Goal: Information Seeking & Learning: Understand process/instructions

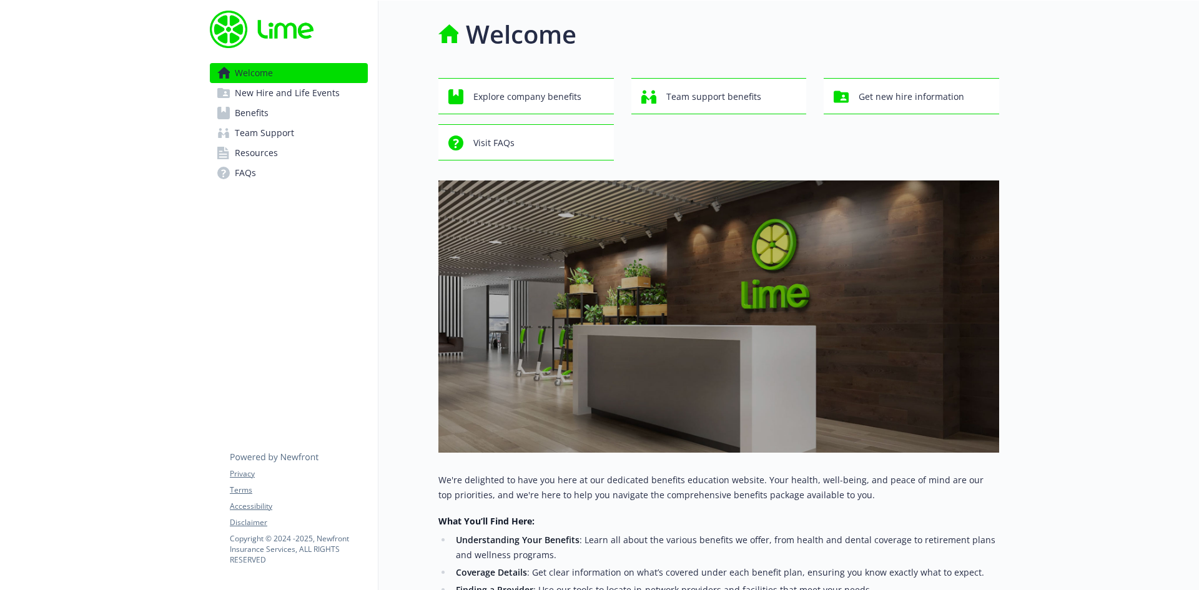
click at [323, 96] on span "New Hire and Life Events" at bounding box center [287, 93] width 105 height 20
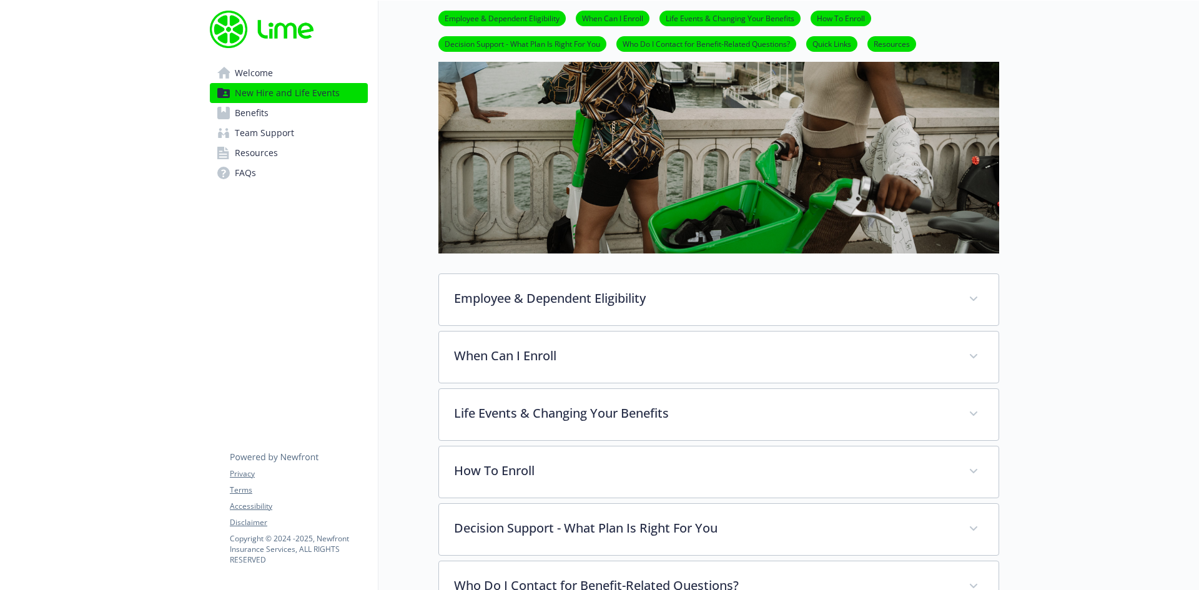
scroll to position [312, 0]
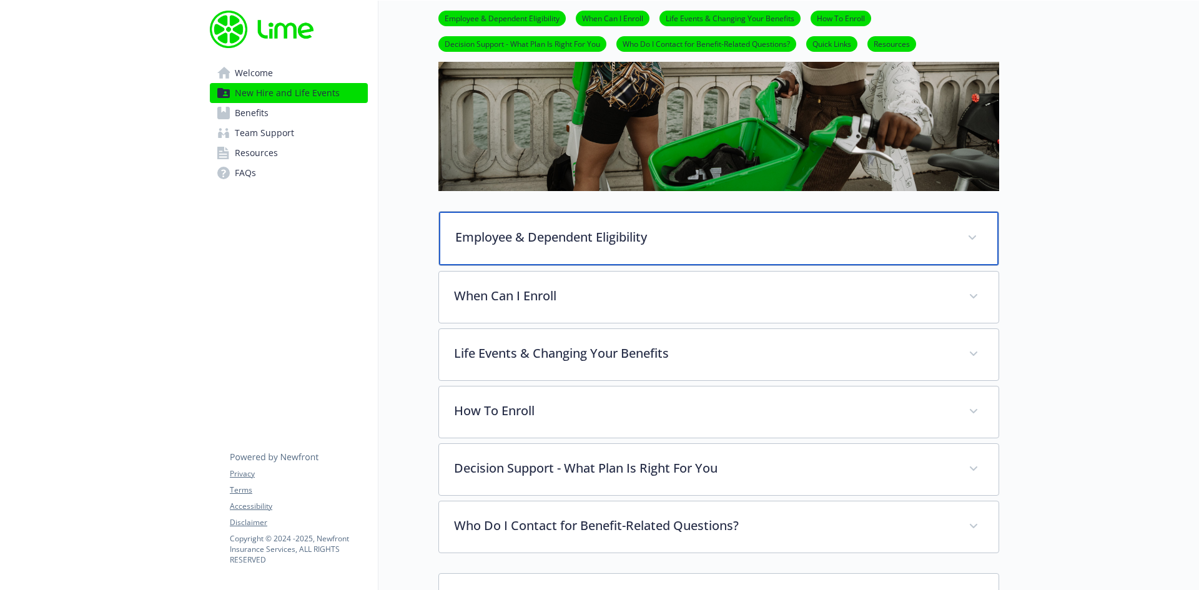
click at [630, 216] on div "Employee & Dependent Eligibility" at bounding box center [719, 239] width 560 height 54
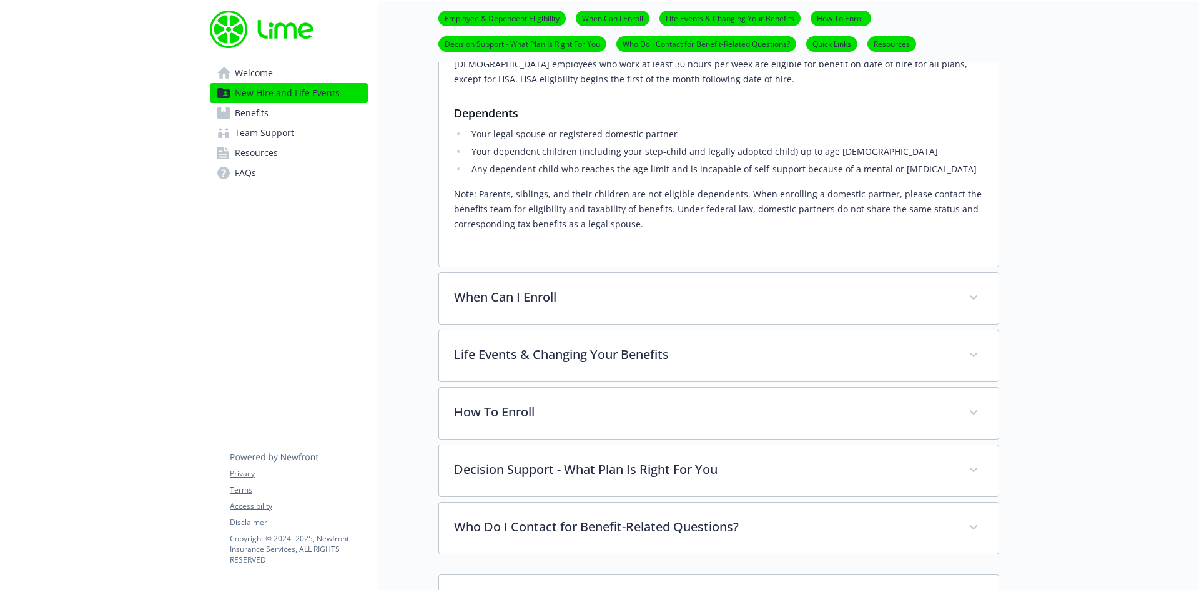
scroll to position [562, 0]
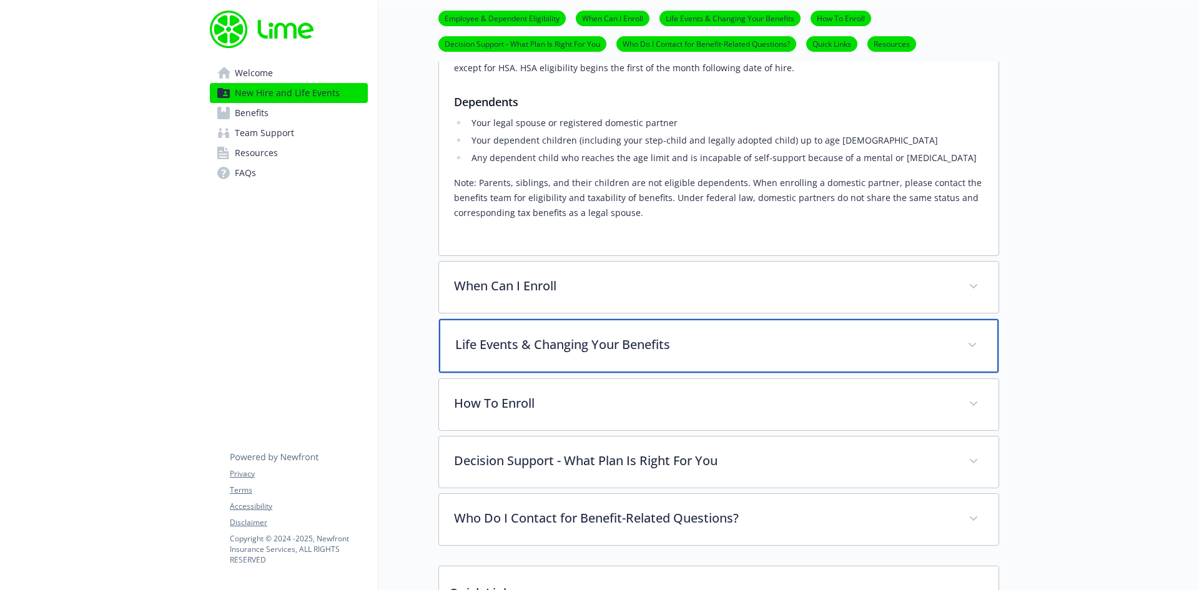
click at [617, 337] on p "Life Events & Changing Your Benefits" at bounding box center [703, 344] width 497 height 19
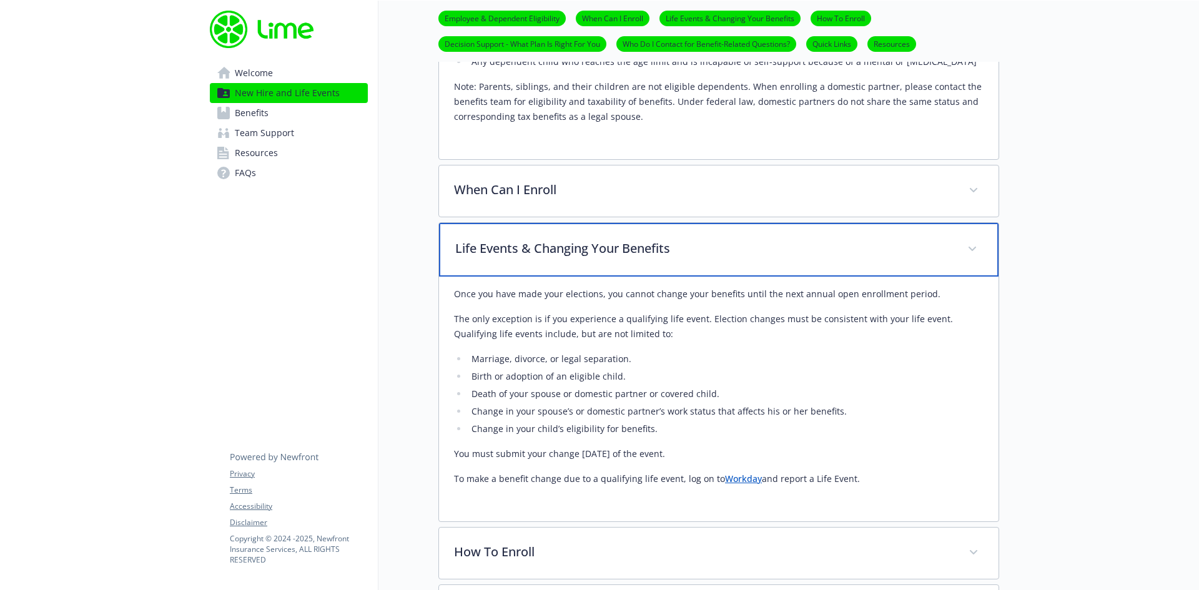
scroll to position [812, 0]
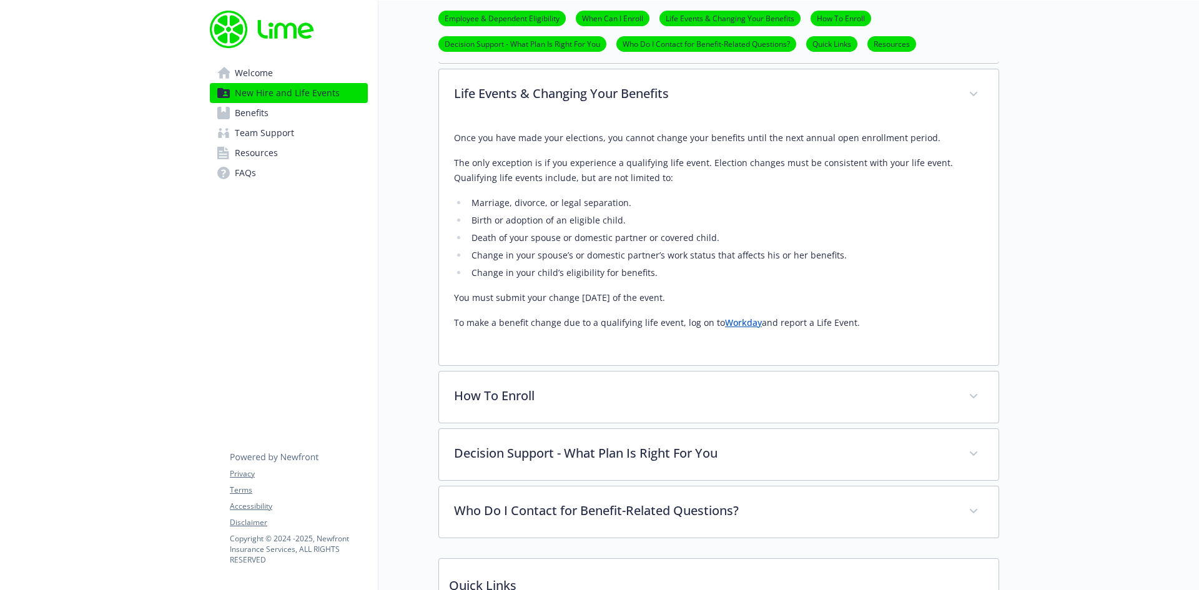
click at [661, 277] on li "Change in your child’s eligibility for benefits." at bounding box center [726, 272] width 516 height 15
click at [593, 234] on li "Death of your spouse or domestic partner or covered child." at bounding box center [726, 238] width 516 height 15
drag, startPoint x: 595, startPoint y: 232, endPoint x: 615, endPoint y: 233, distance: 20.0
click at [595, 232] on li "Death of your spouse or domestic partner or covered child." at bounding box center [726, 238] width 516 height 15
click at [701, 249] on li "Change in your spouse’s or domestic partner’s work status that affects his or h…" at bounding box center [726, 255] width 516 height 15
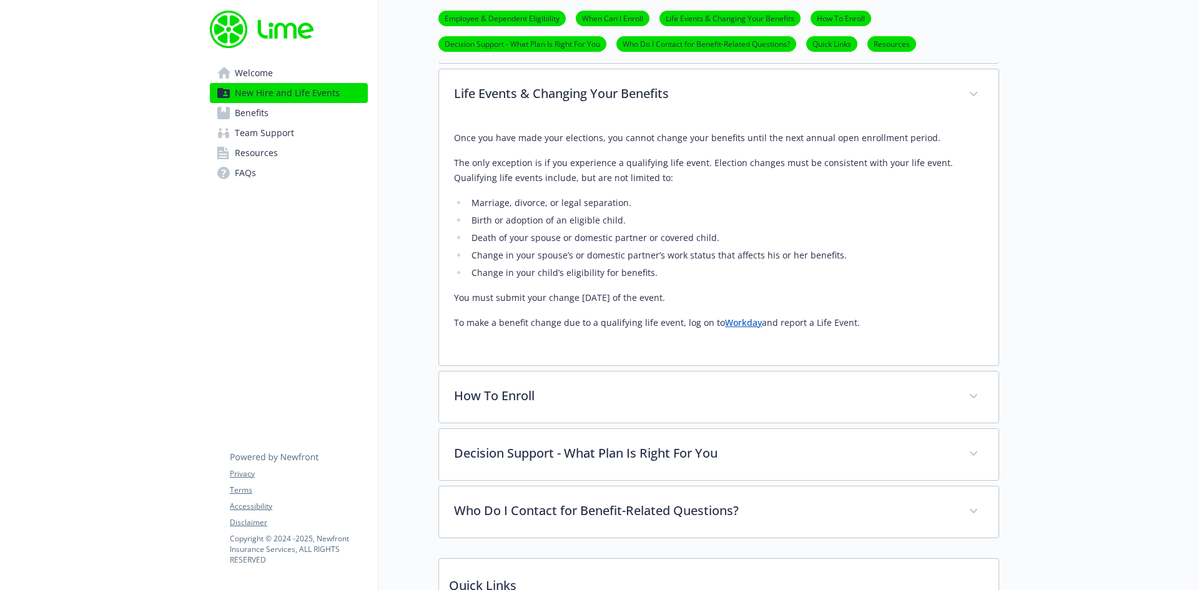
click at [796, 268] on li "Change in your child’s eligibility for benefits." at bounding box center [726, 272] width 516 height 15
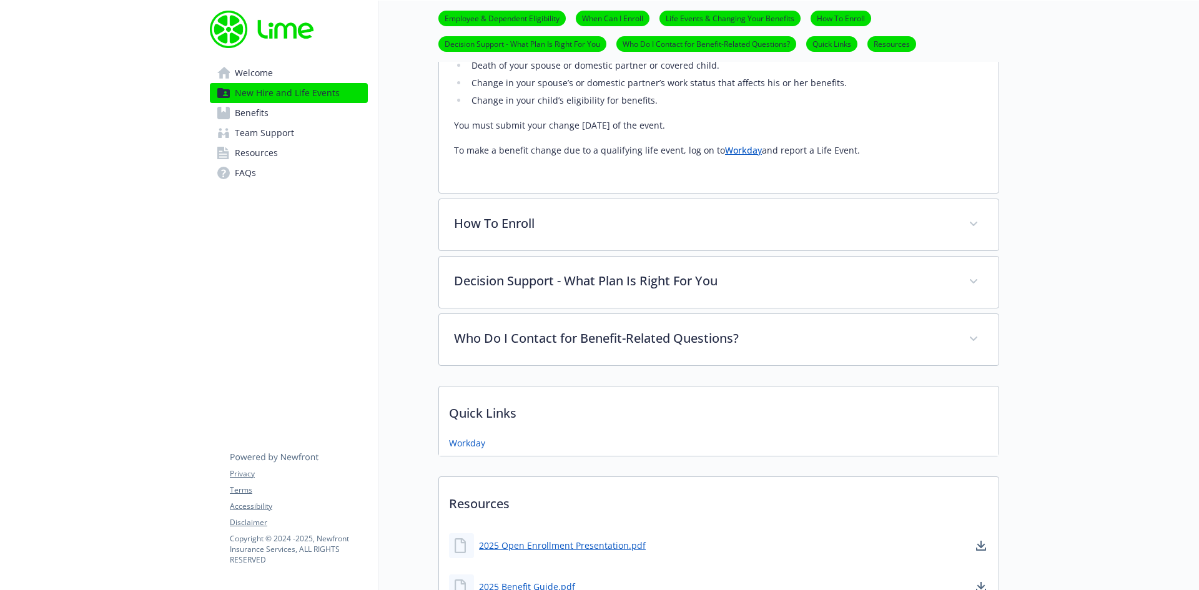
scroll to position [999, 0]
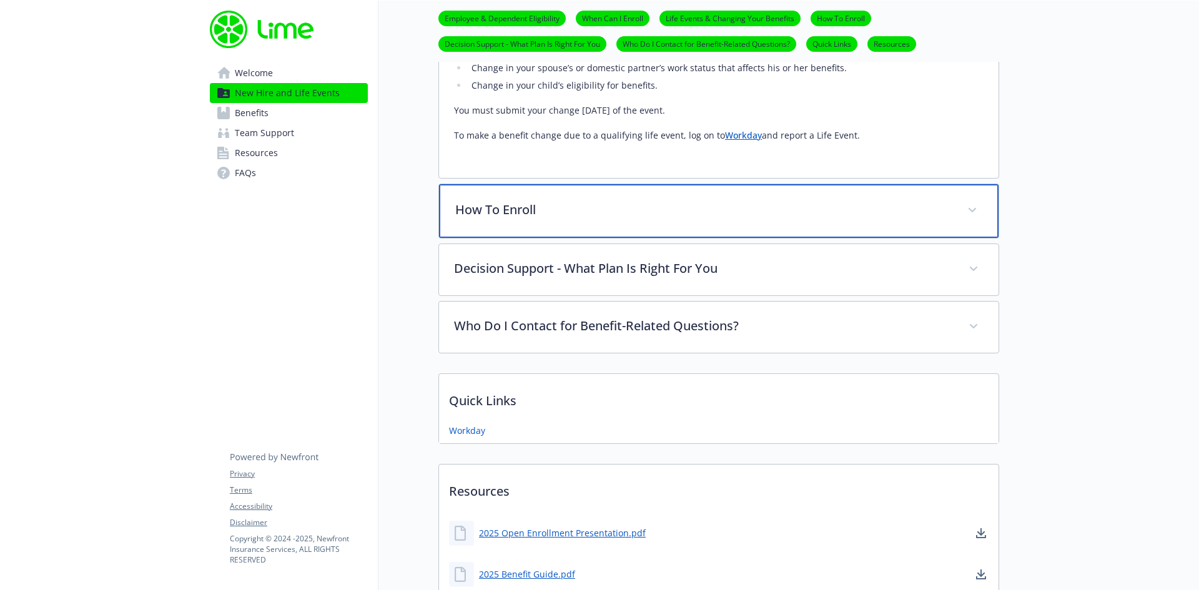
click at [730, 231] on div "How To Enroll" at bounding box center [719, 211] width 560 height 54
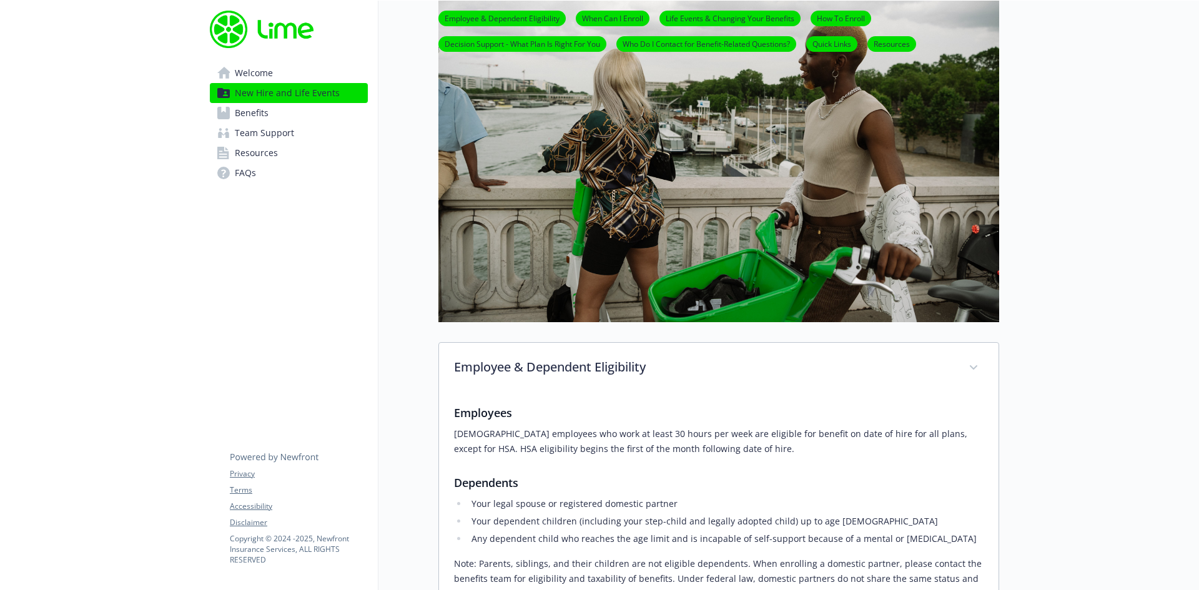
scroll to position [0, 0]
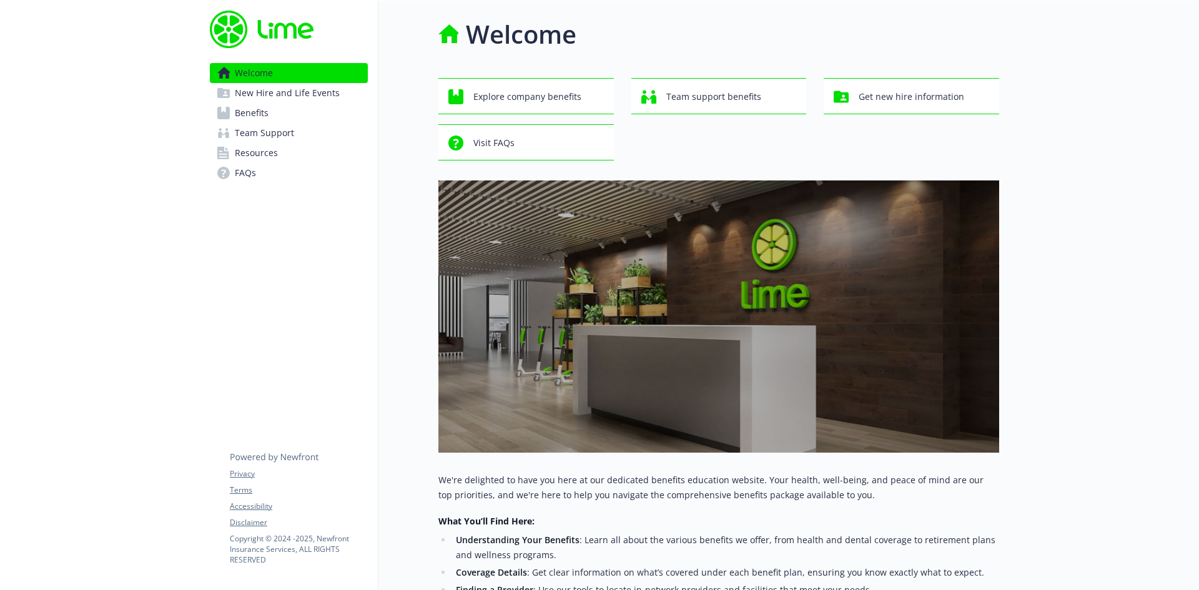
click at [274, 98] on span "New Hire and Life Events" at bounding box center [287, 93] width 105 height 20
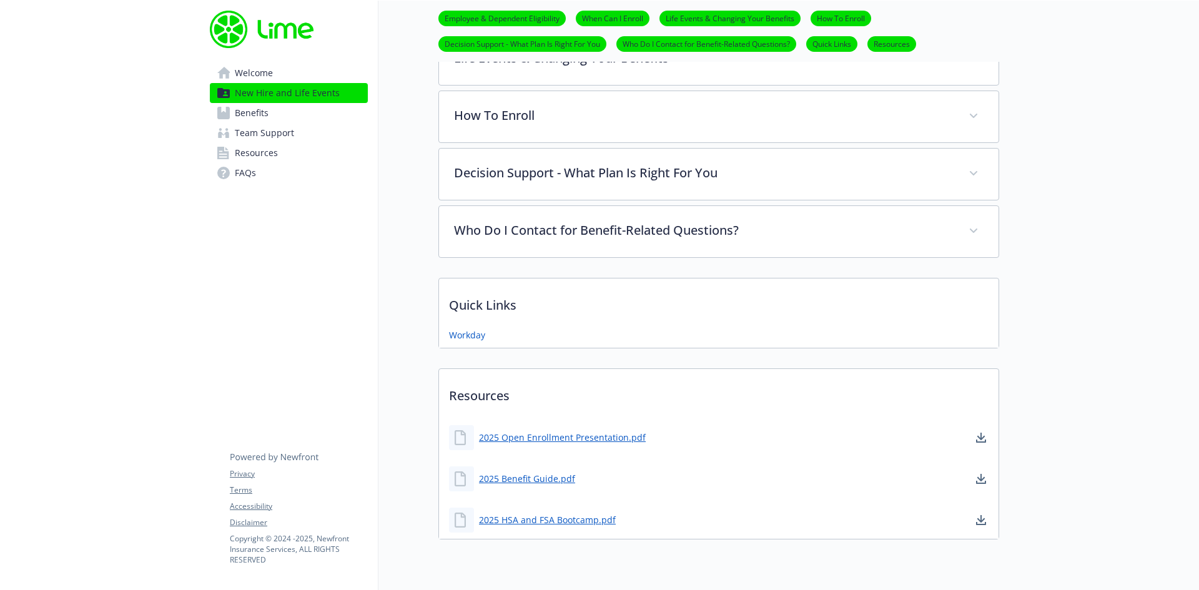
scroll to position [529, 0]
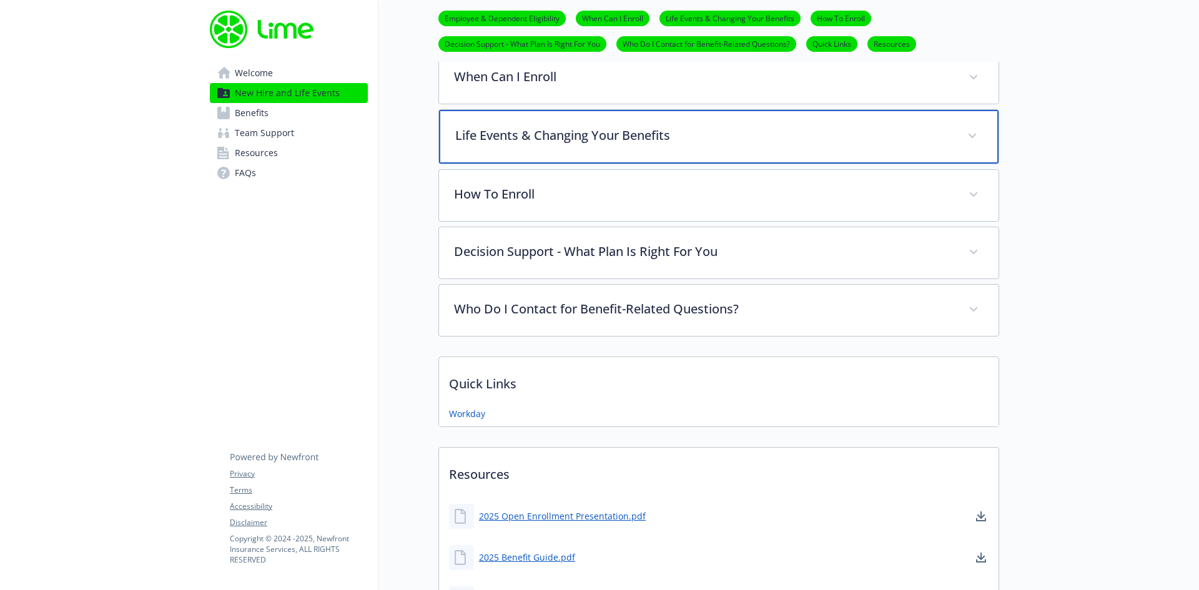
click at [703, 156] on div "Life Events & Changing Your Benefits" at bounding box center [719, 137] width 560 height 54
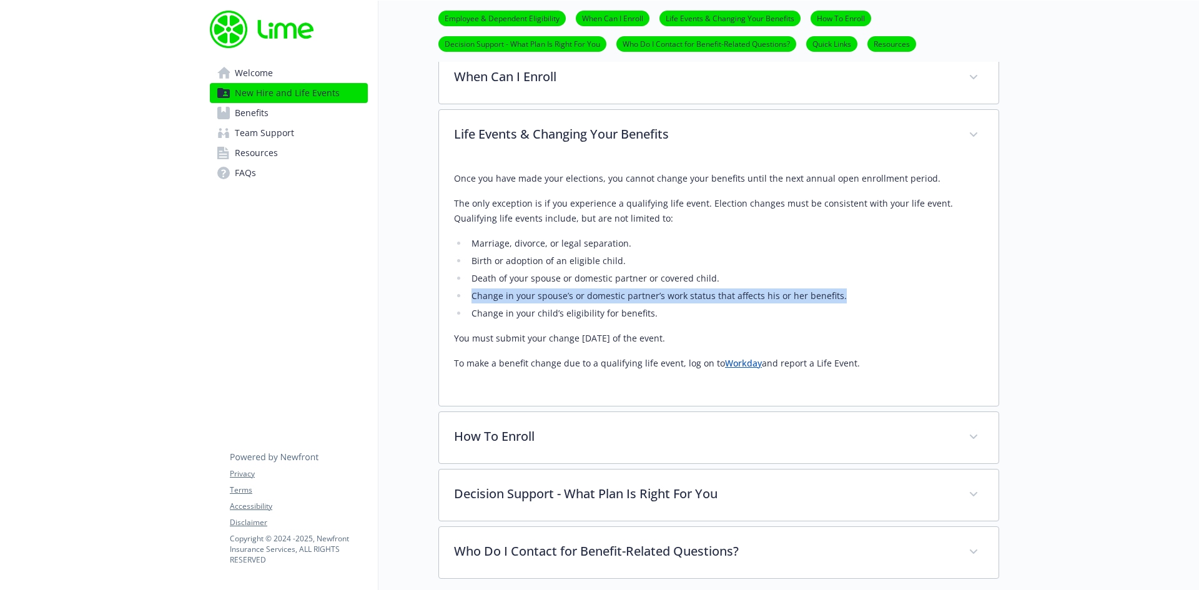
drag, startPoint x: 470, startPoint y: 295, endPoint x: 845, endPoint y: 295, distance: 374.8
click at [845, 295] on li "Change in your spouse’s or domestic partner’s work status that affects his or h…" at bounding box center [726, 296] width 516 height 15
drag, startPoint x: 845, startPoint y: 295, endPoint x: 459, endPoint y: 295, distance: 386.0
click at [468, 295] on li "Change in your spouse’s or domestic partner’s work status that affects his or h…" at bounding box center [726, 296] width 516 height 15
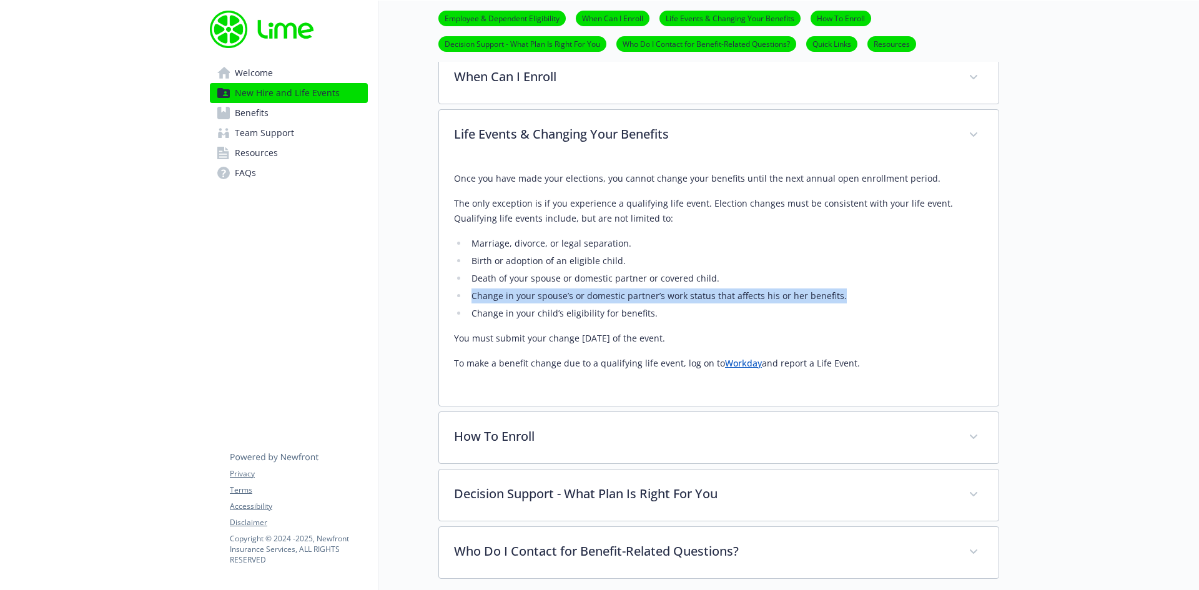
copy li "Change in your spouse’s or domestic partner’s work status that affects his or h…"
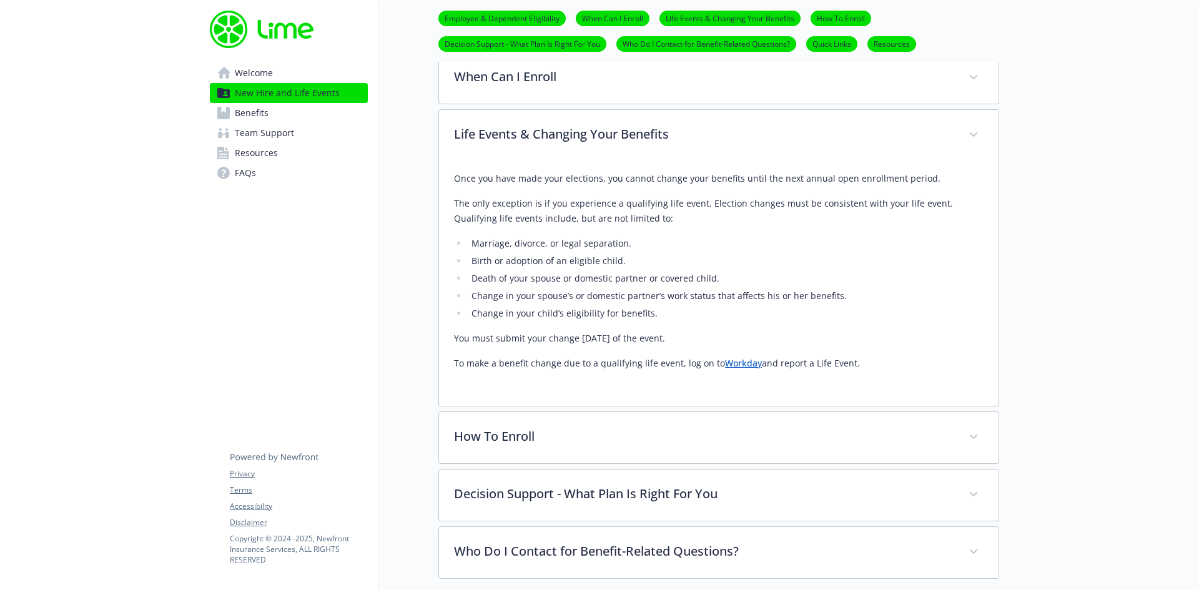
click at [963, 243] on li "Marriage, divorce, or legal separation." at bounding box center [726, 243] width 516 height 15
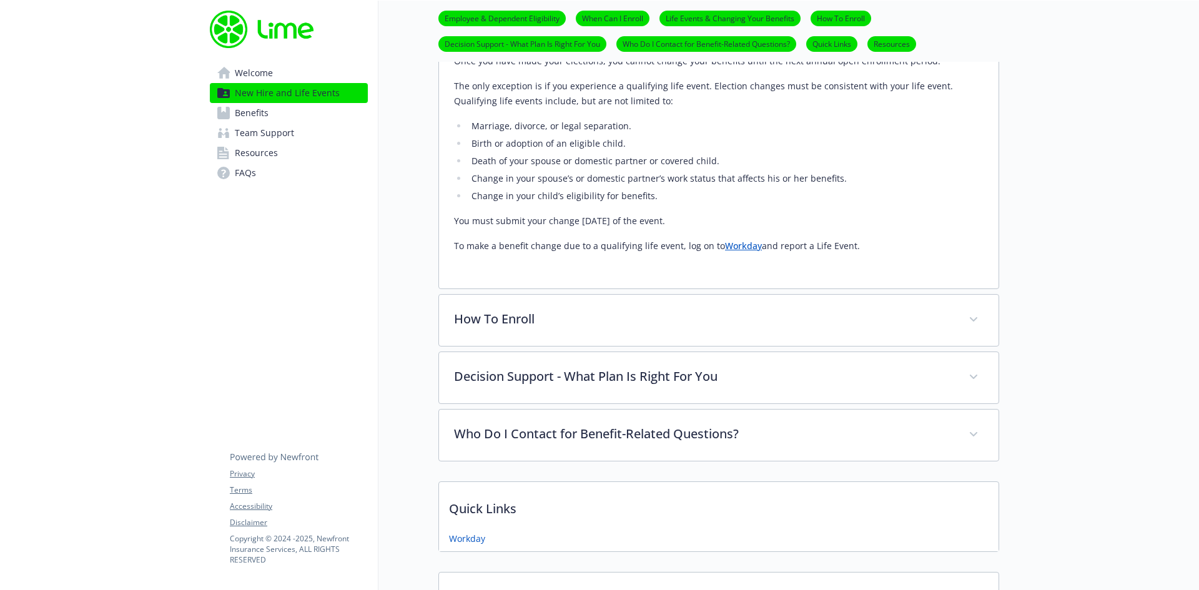
scroll to position [654, 0]
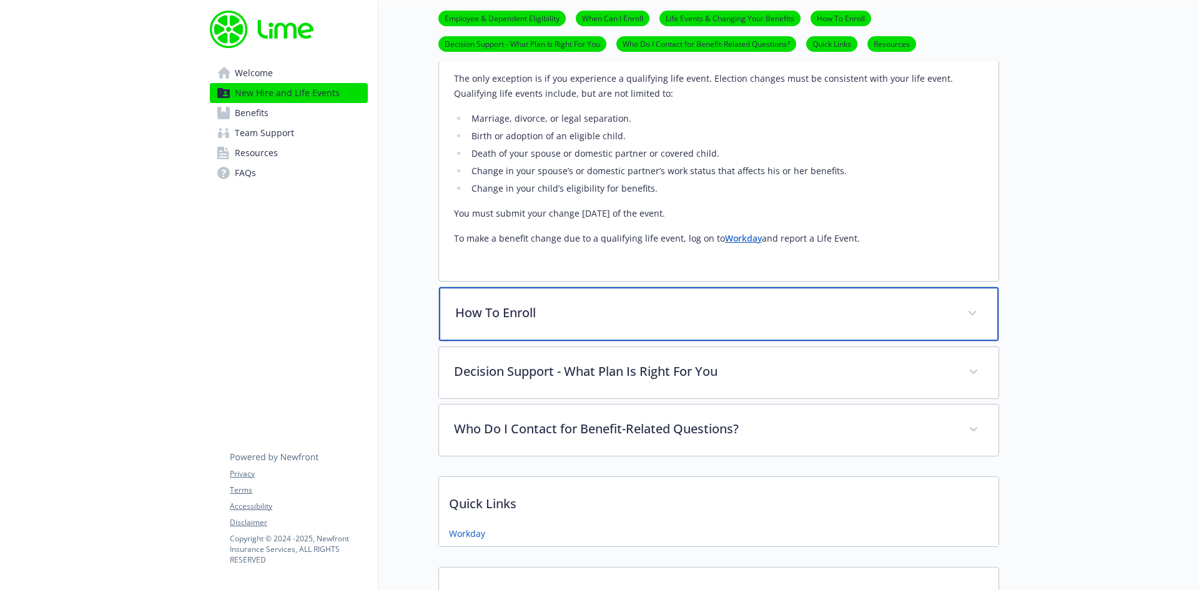
click at [638, 308] on p "How To Enroll" at bounding box center [703, 313] width 497 height 19
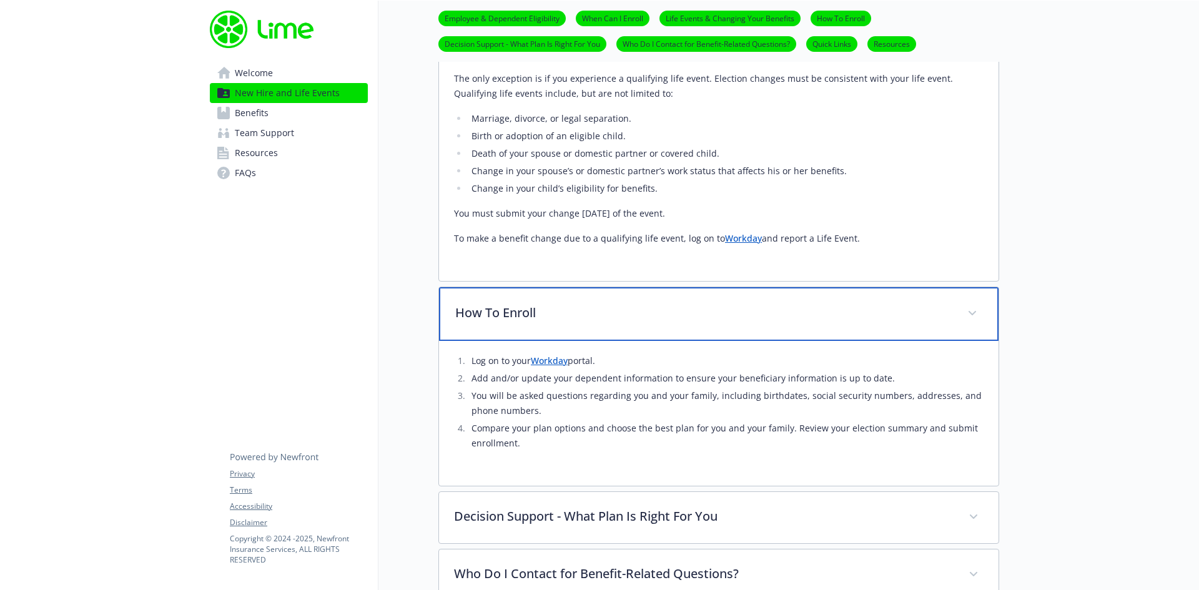
click at [638, 308] on p "How To Enroll" at bounding box center [703, 313] width 497 height 19
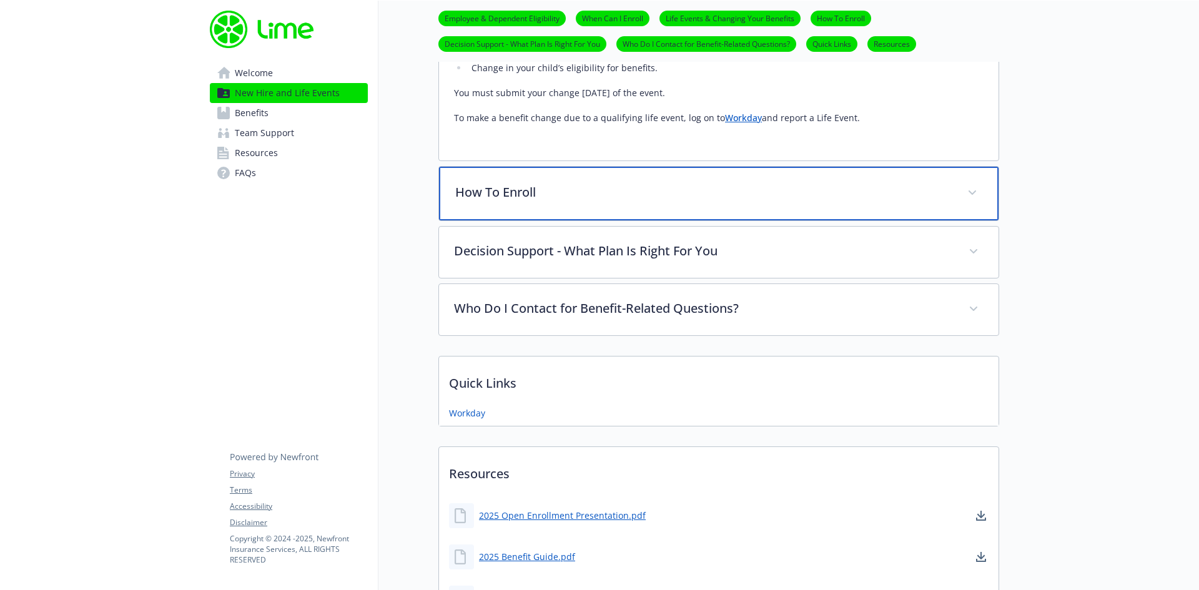
scroll to position [779, 0]
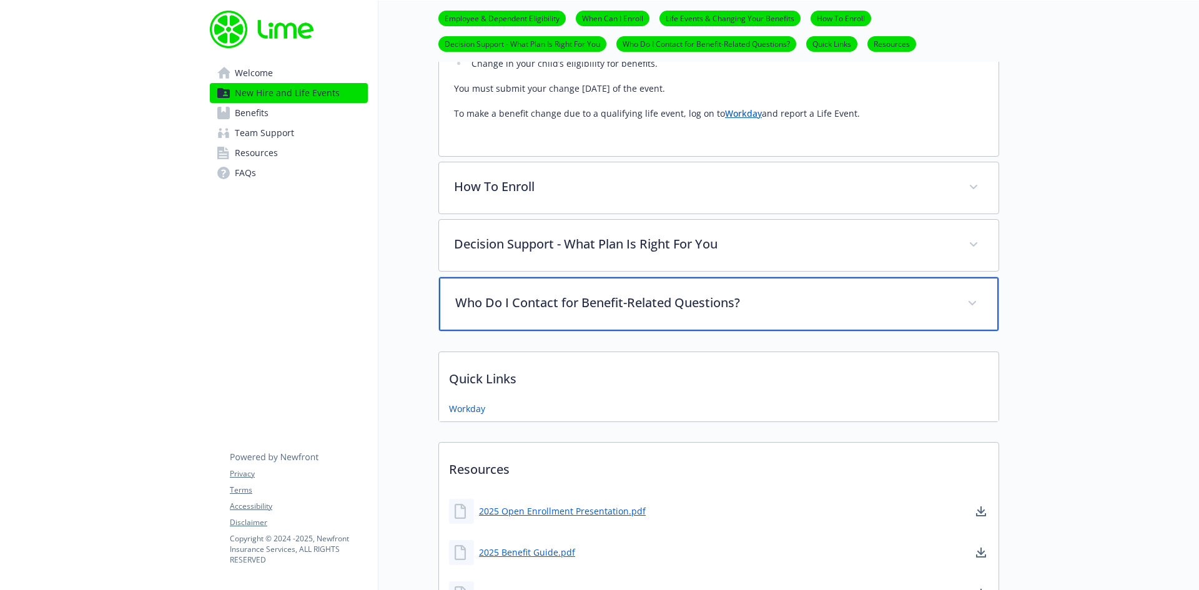
click at [671, 298] on p "Who Do I Contact for Benefit-Related Questions?" at bounding box center [703, 303] width 497 height 19
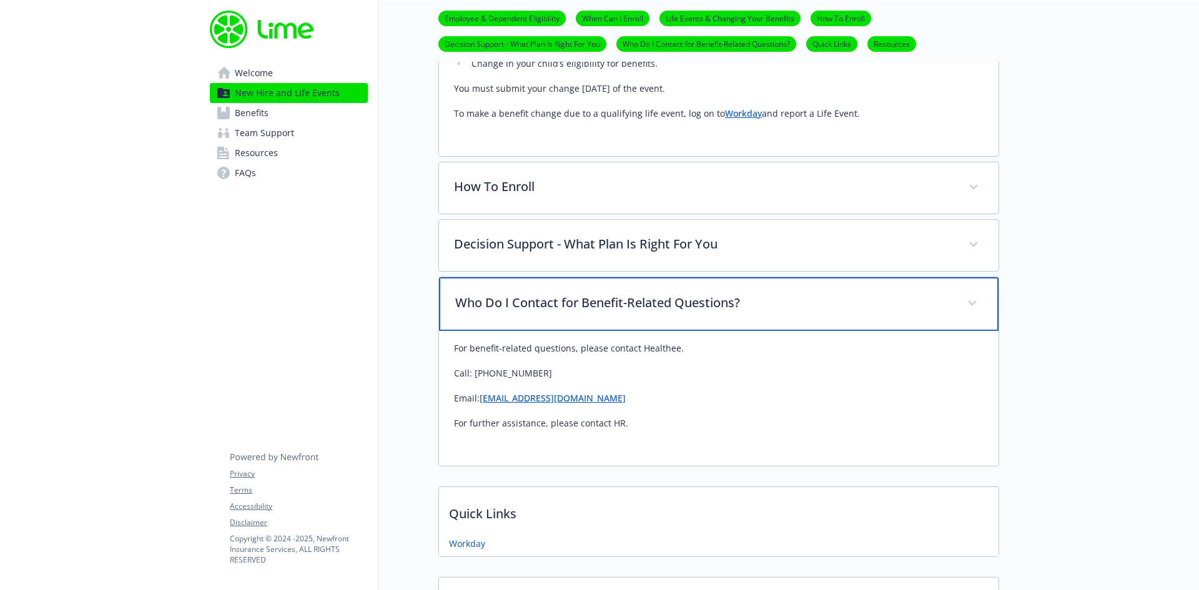
click at [671, 298] on p "Who Do I Contact for Benefit-Related Questions?" at bounding box center [703, 303] width 497 height 19
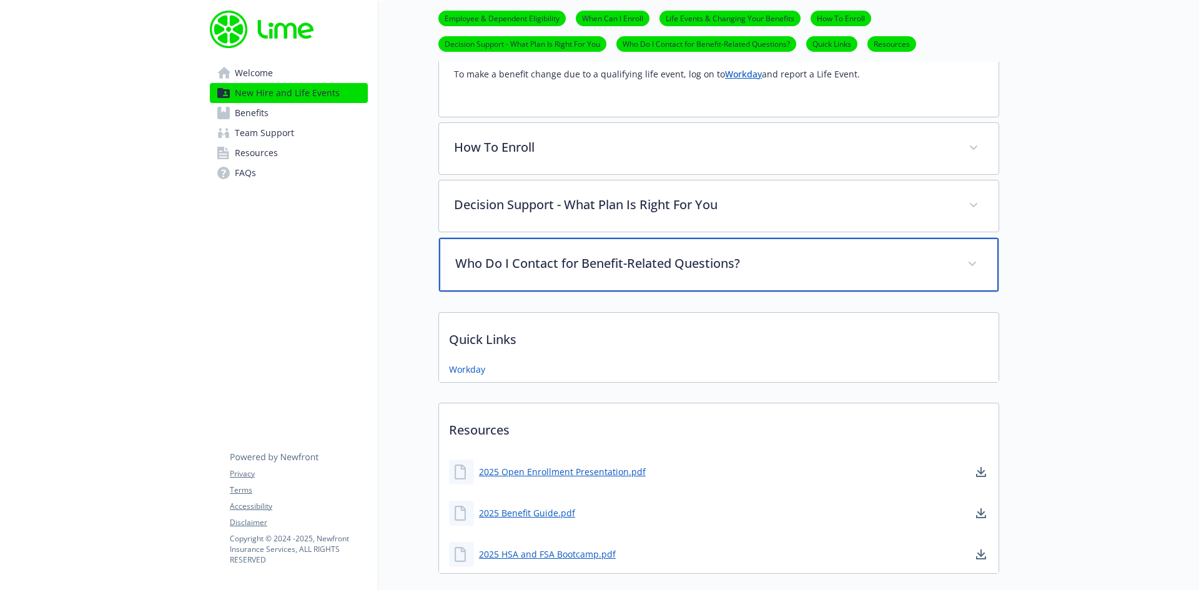
scroll to position [901, 0]
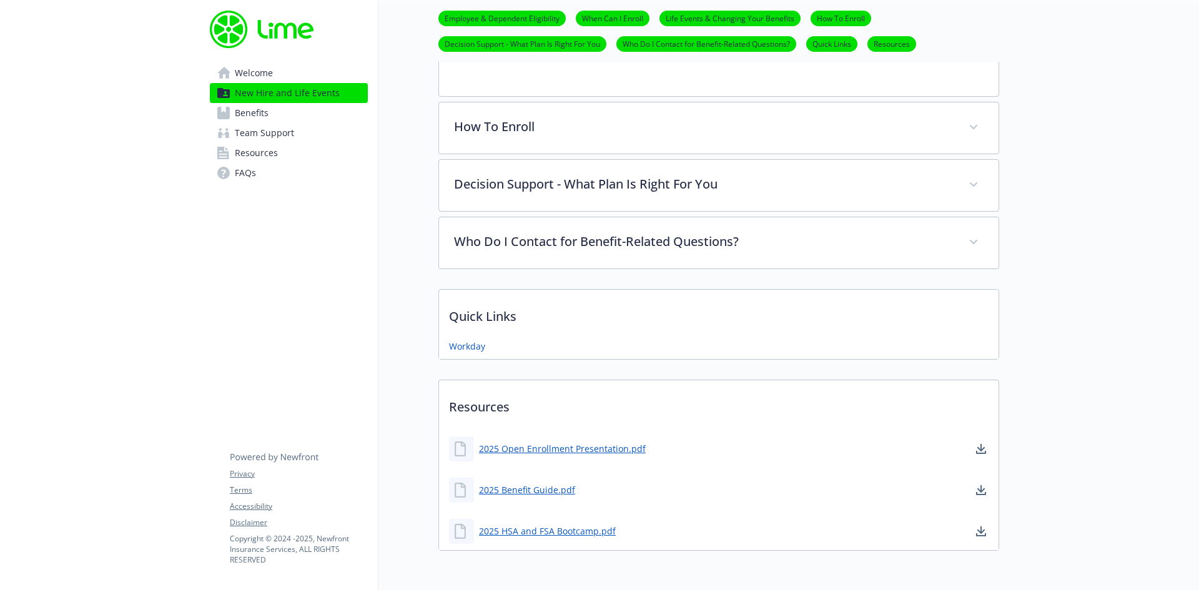
click at [284, 147] on link "Resources" at bounding box center [289, 153] width 158 height 20
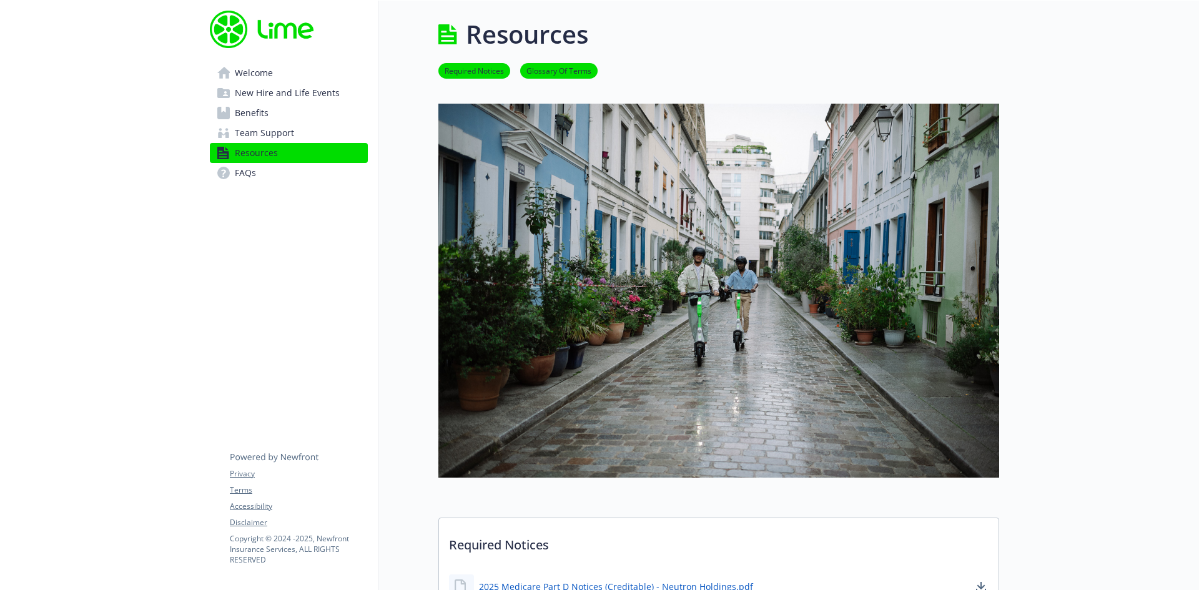
scroll to position [437, 0]
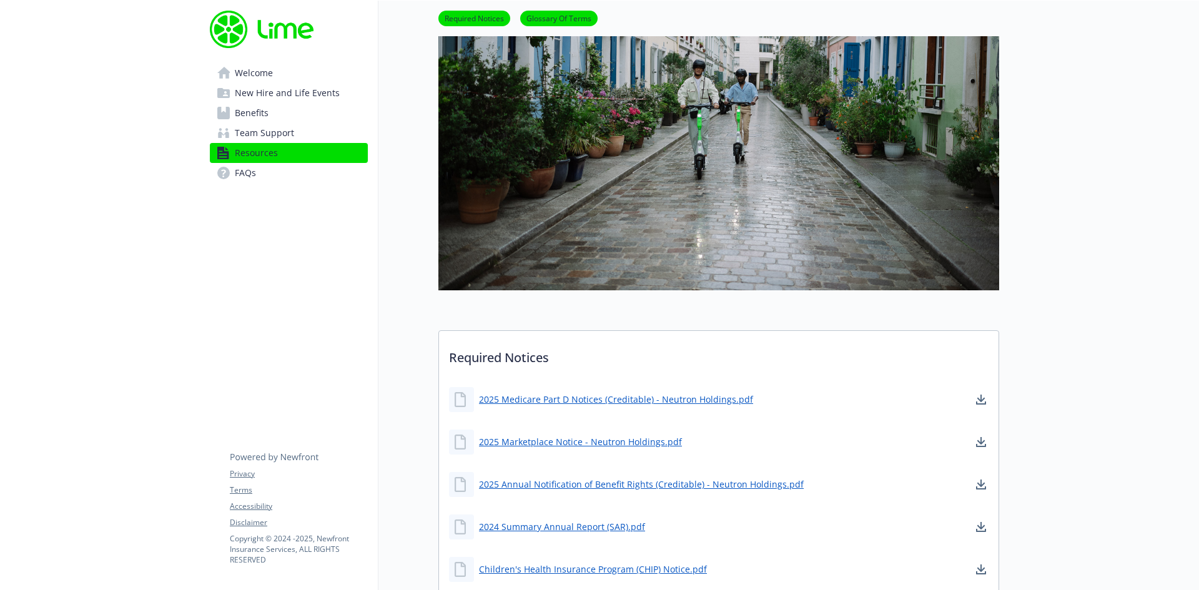
click at [300, 77] on link "Welcome" at bounding box center [289, 73] width 158 height 20
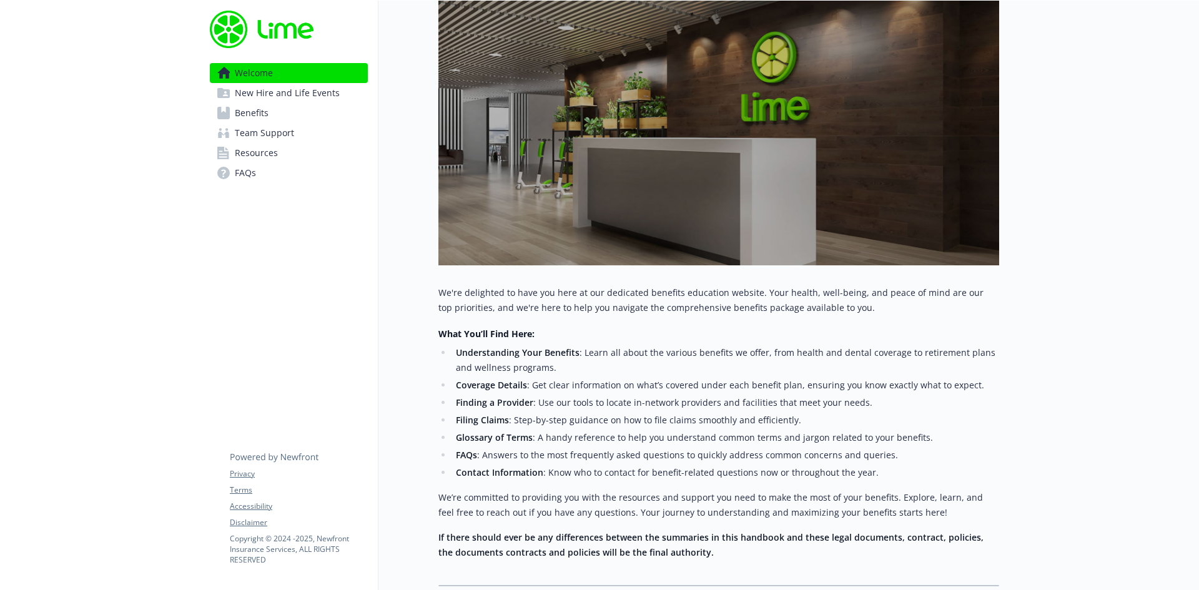
click at [275, 93] on span "New Hire and Life Events" at bounding box center [287, 93] width 105 height 20
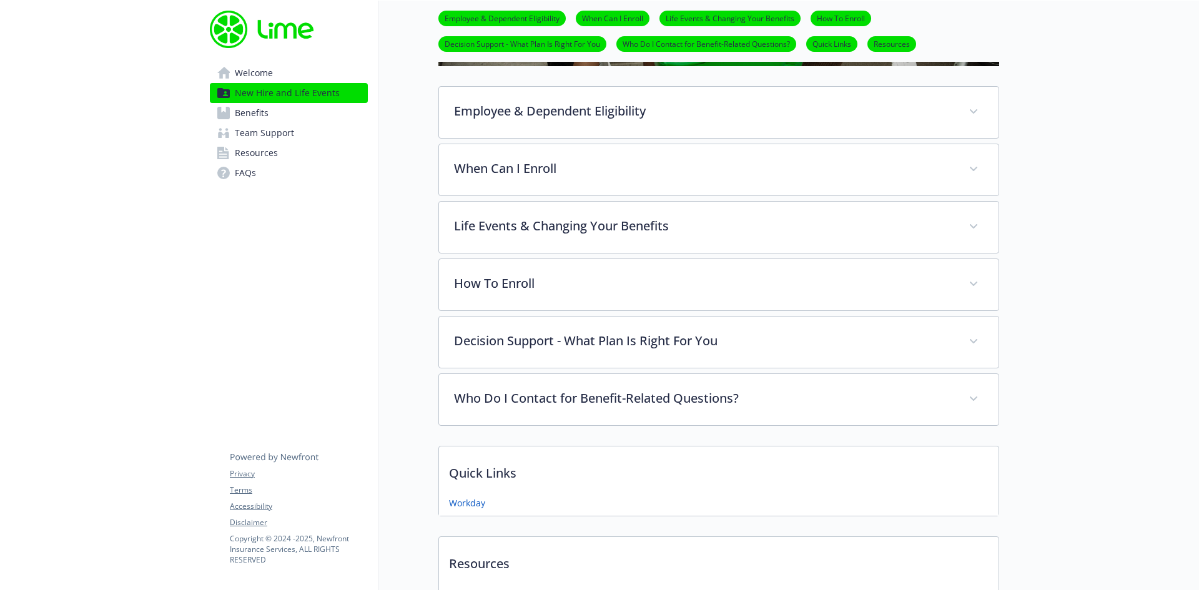
scroll to position [375, 0]
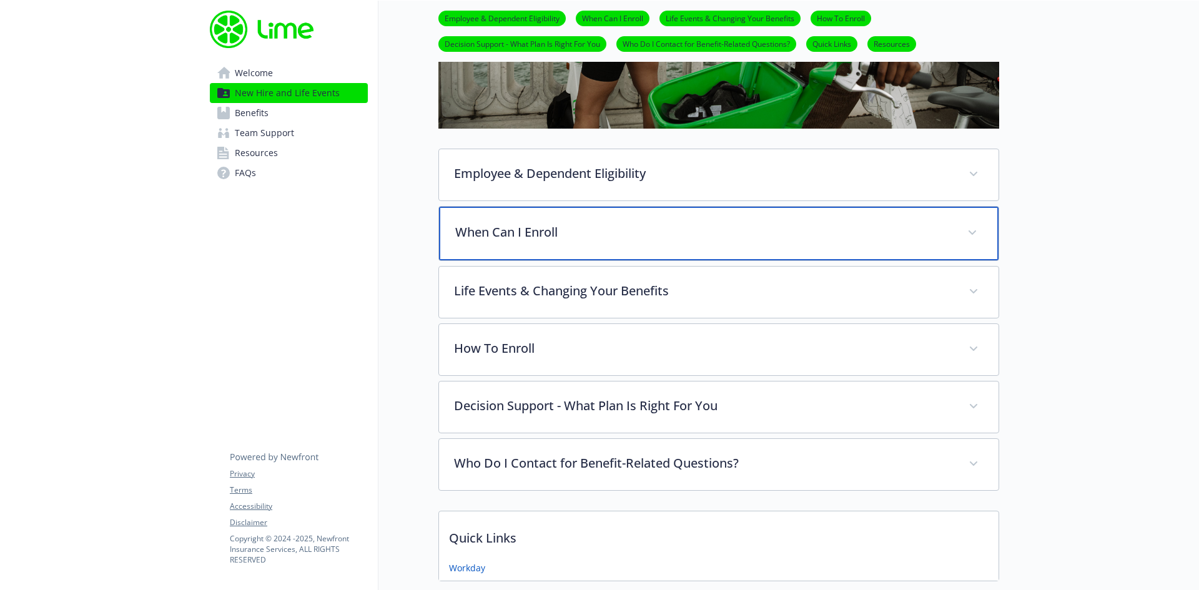
click at [565, 226] on p "When Can I Enroll" at bounding box center [703, 232] width 497 height 19
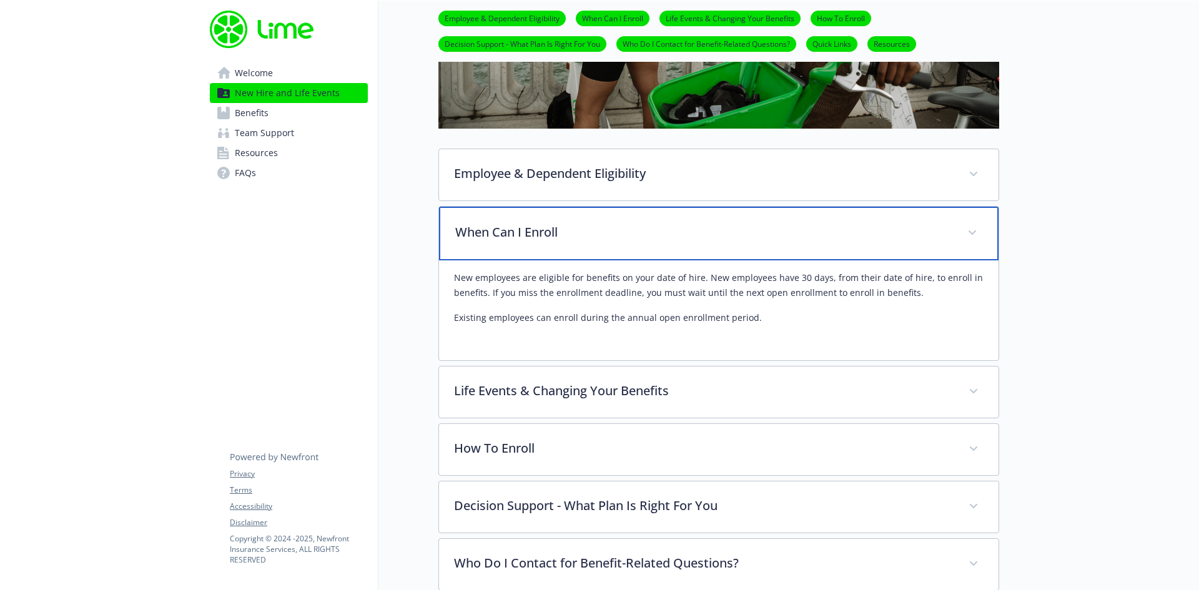
click at [565, 226] on p "When Can I Enroll" at bounding box center [703, 232] width 497 height 19
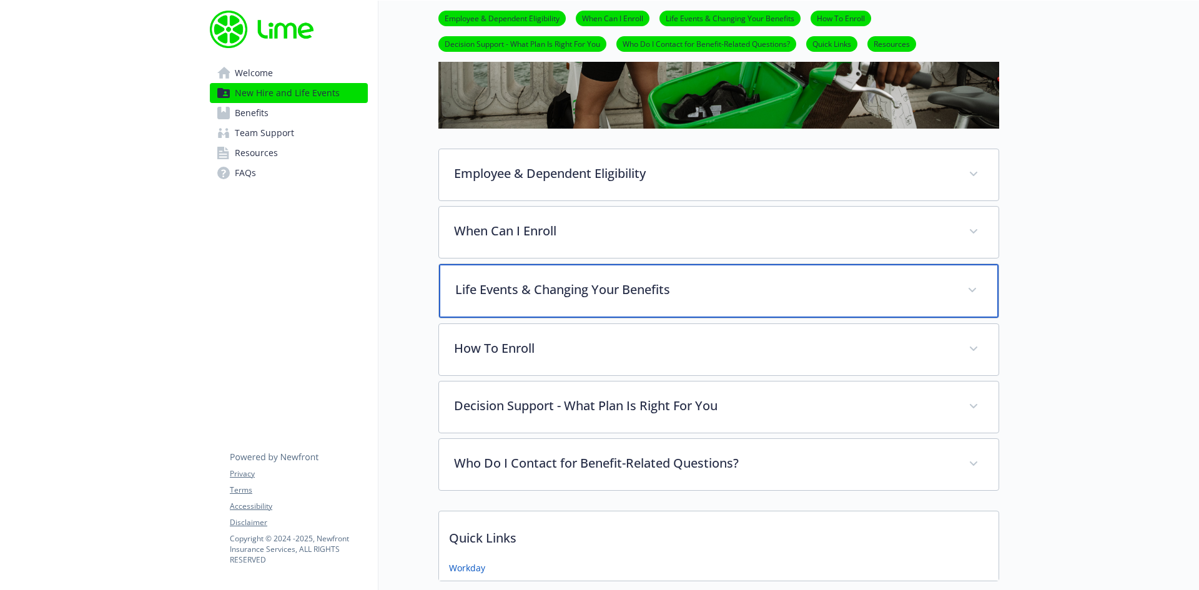
click at [562, 302] on div "Life Events & Changing Your Benefits" at bounding box center [719, 291] width 560 height 54
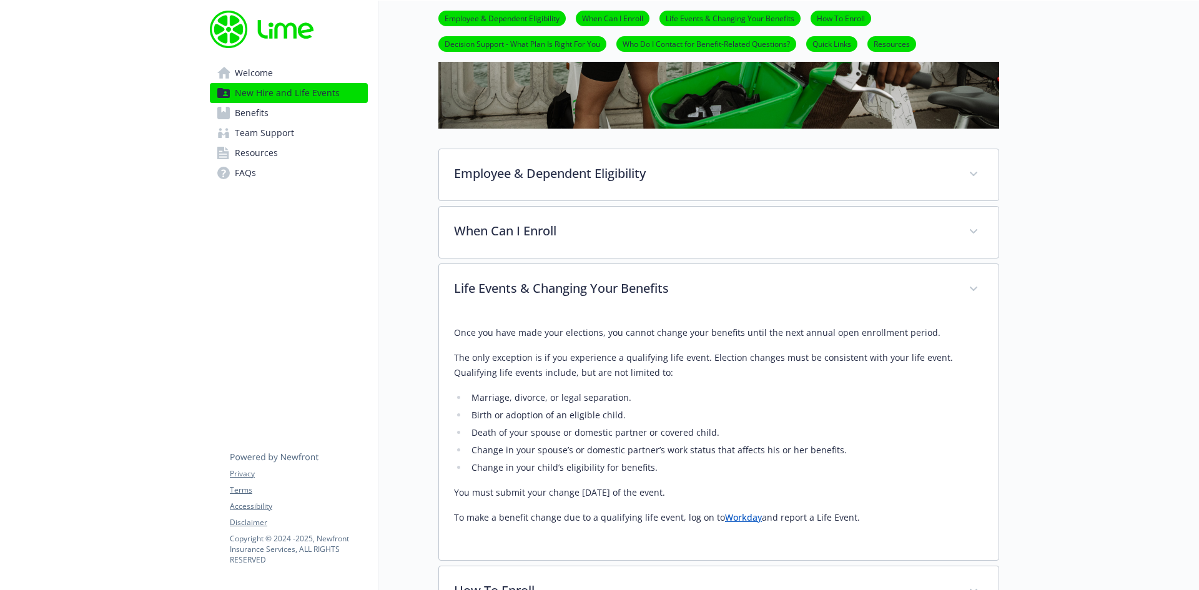
click at [673, 464] on li "Change in your child’s eligibility for benefits." at bounding box center [726, 467] width 516 height 15
drag, startPoint x: 469, startPoint y: 449, endPoint x: 840, endPoint y: 444, distance: 370.5
click at [840, 444] on li "Change in your spouse’s or domestic partner’s work status that affects his or h…" at bounding box center [726, 450] width 516 height 15
copy li "Change in your spouse’s or domestic partner’s work status that affects his or h…"
